Goal: Transaction & Acquisition: Purchase product/service

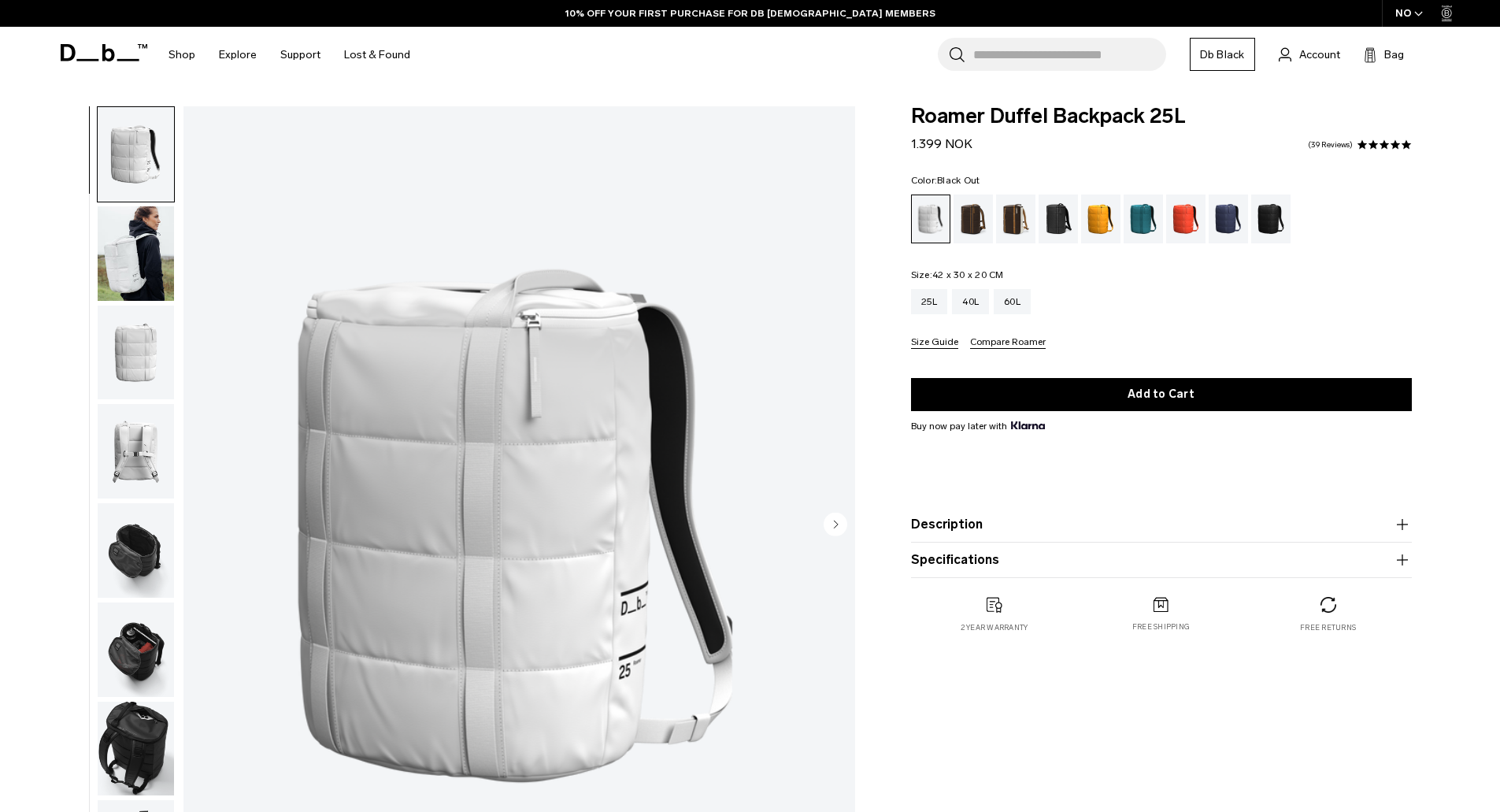
click at [1267, 224] on div "Black Out" at bounding box center [1271, 218] width 40 height 49
